Goal: Transaction & Acquisition: Download file/media

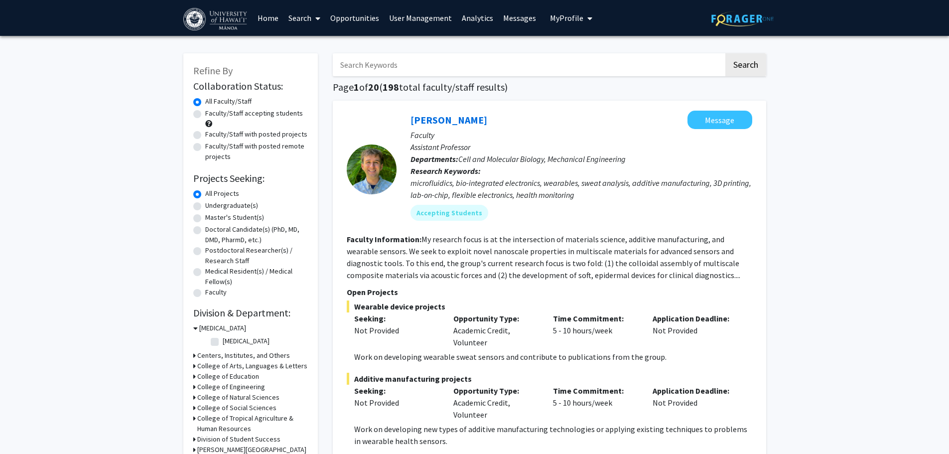
click at [313, 24] on span at bounding box center [315, 18] width 9 height 35
click at [321, 49] on span "Faculty/Staff" at bounding box center [320, 46] width 73 height 20
click at [303, 19] on link "Search" at bounding box center [305, 17] width 42 height 35
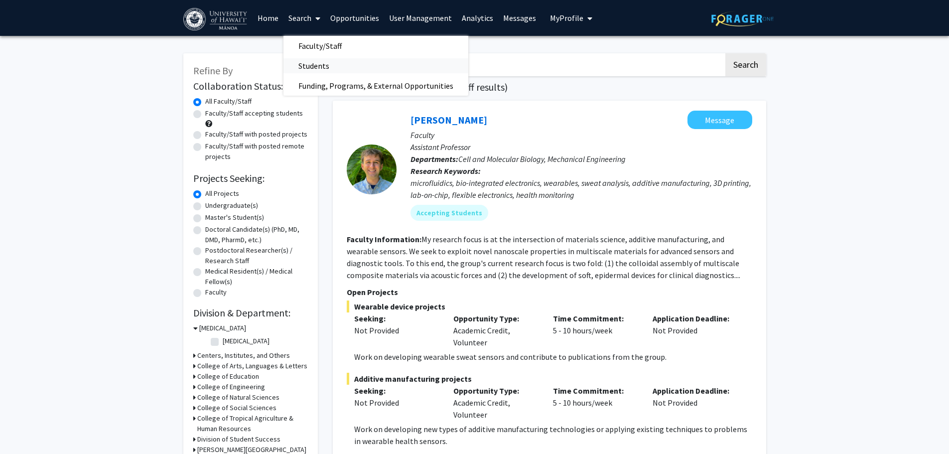
click at [323, 65] on span "Students" at bounding box center [314, 66] width 61 height 20
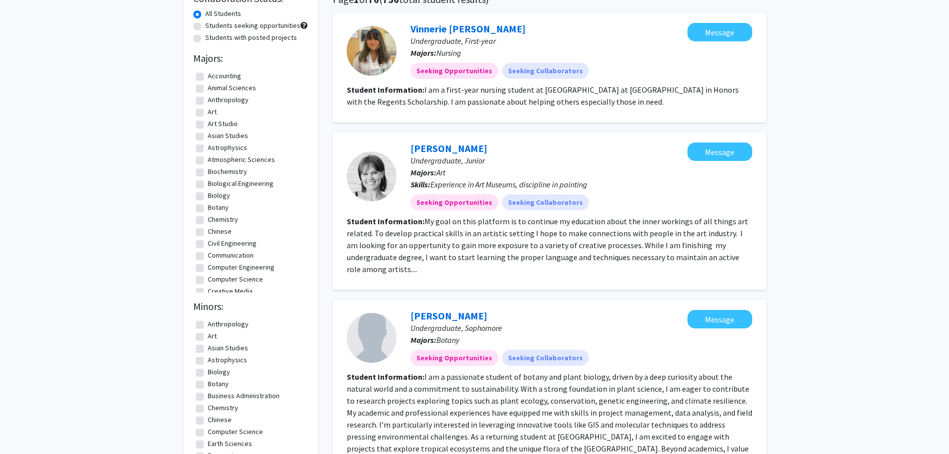
scroll to position [50, 0]
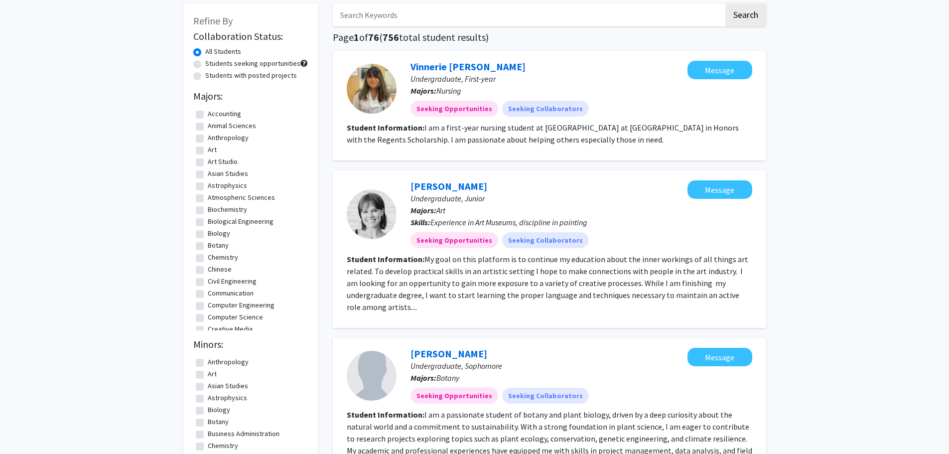
click at [208, 149] on label "Art" at bounding box center [212, 150] width 9 height 10
click at [208, 149] on input "Art" at bounding box center [211, 148] width 6 height 6
checkbox input "true"
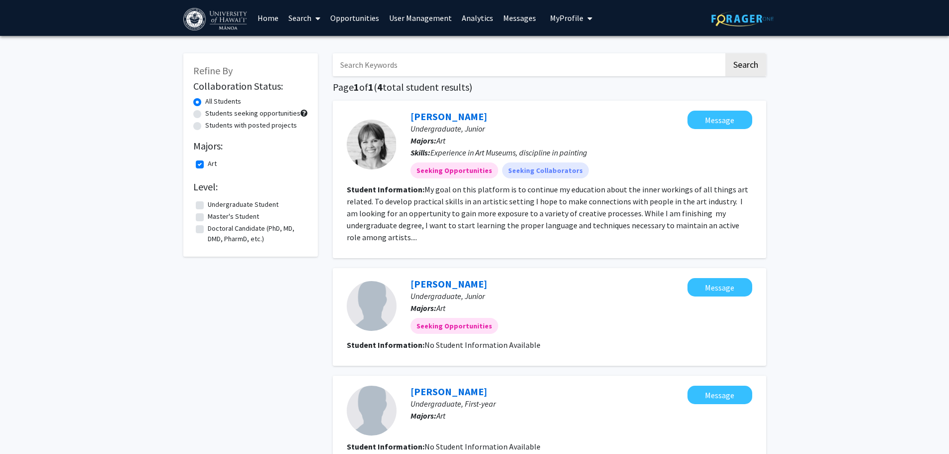
click at [208, 165] on label "Art" at bounding box center [212, 163] width 9 height 10
click at [208, 165] on input "Art" at bounding box center [211, 161] width 6 height 6
checkbox input "false"
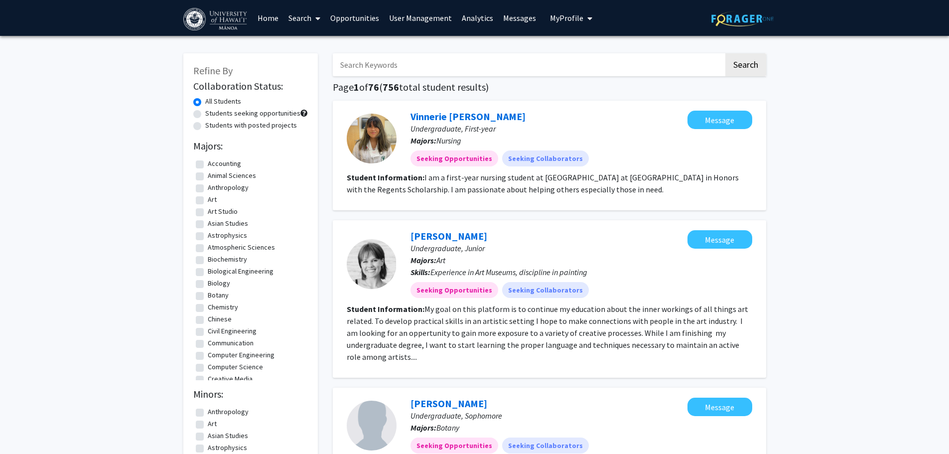
click at [466, 15] on link "Analytics" at bounding box center [477, 17] width 41 height 35
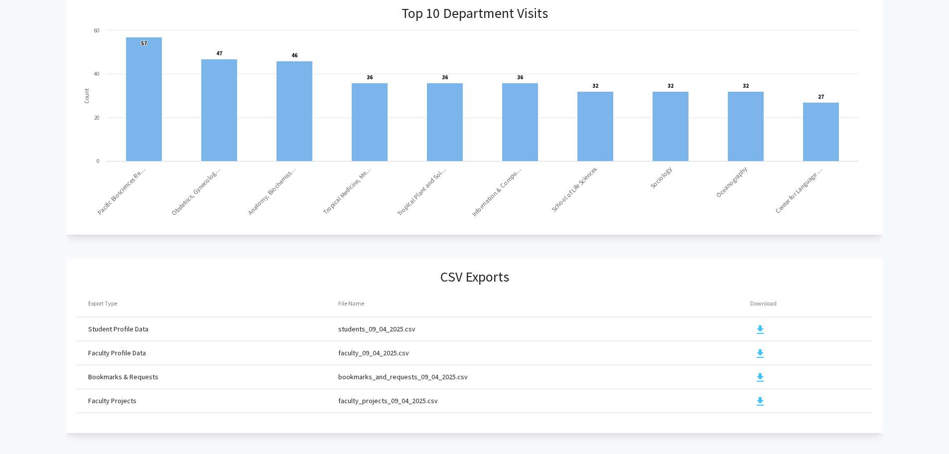
scroll to position [999, 0]
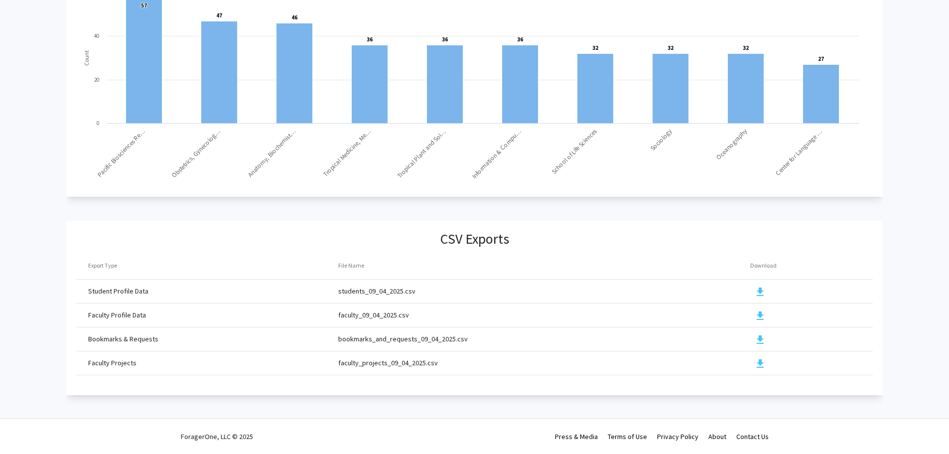
click at [122, 280] on td "Student Profile Data" at bounding box center [207, 292] width 262 height 24
click at [760, 311] on mat-icon "download" at bounding box center [760, 316] width 12 height 12
click at [760, 286] on mat-icon "download" at bounding box center [760, 292] width 12 height 12
